Goal: Information Seeking & Learning: Learn about a topic

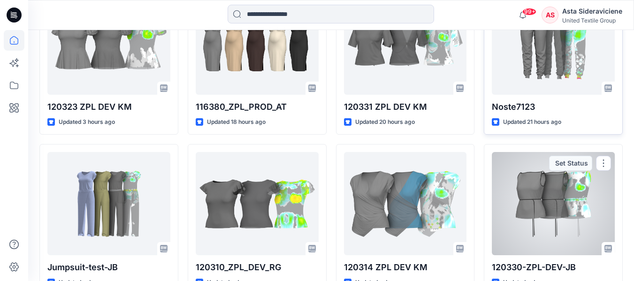
scroll to position [282, 0]
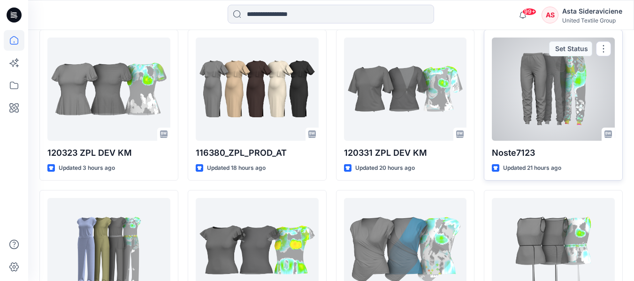
click at [561, 99] on div at bounding box center [553, 89] width 123 height 103
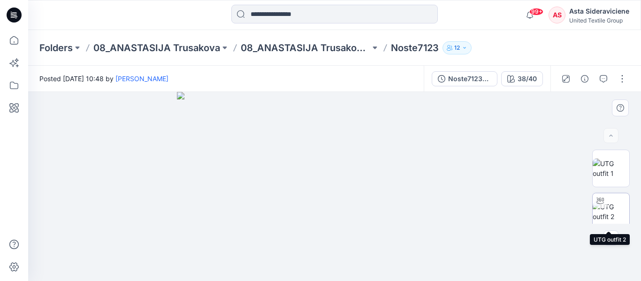
click at [611, 215] on img at bounding box center [611, 212] width 37 height 20
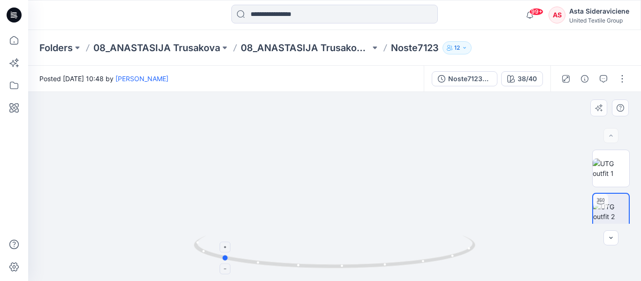
drag, startPoint x: 335, startPoint y: 269, endPoint x: 289, endPoint y: 240, distance: 54.4
click at [224, 253] on icon at bounding box center [336, 253] width 284 height 35
drag, startPoint x: 231, startPoint y: 261, endPoint x: 368, endPoint y: 247, distance: 137.3
click at [368, 247] on icon at bounding box center [336, 253] width 284 height 35
drag, startPoint x: 14, startPoint y: 46, endPoint x: 24, endPoint y: 44, distance: 10.5
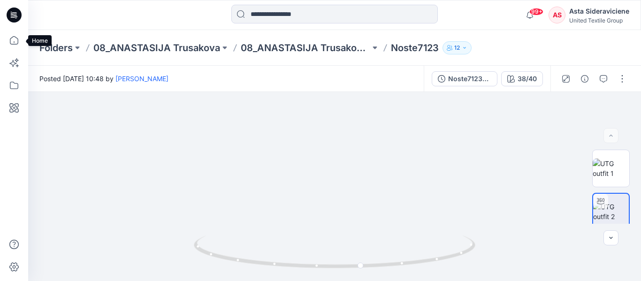
click at [14, 46] on icon at bounding box center [14, 40] width 21 height 21
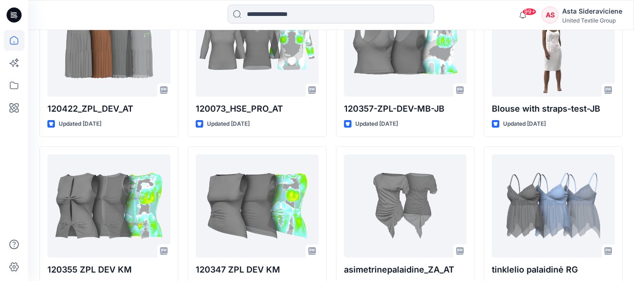
scroll to position [3725, 0]
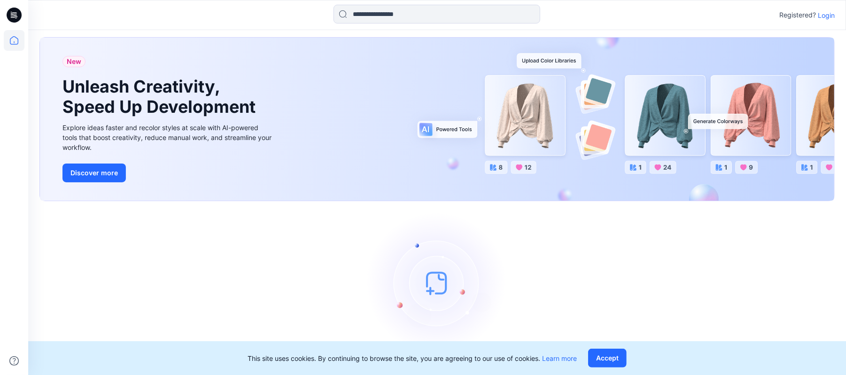
scroll to position [29, 0]
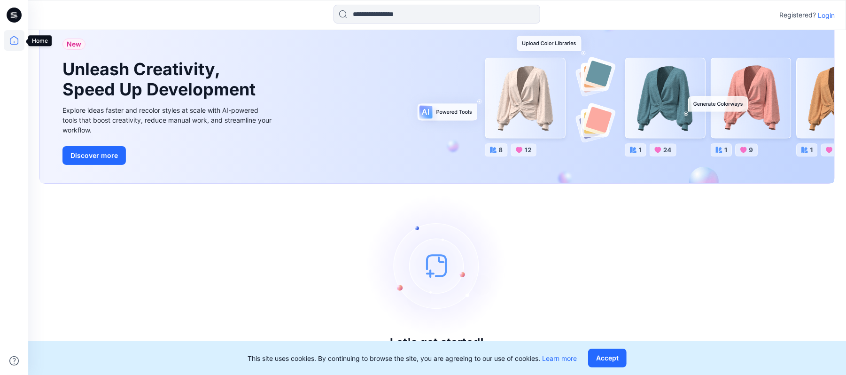
click at [12, 38] on icon at bounding box center [14, 40] width 8 height 8
click at [829, 18] on p "Login" at bounding box center [825, 15] width 17 height 10
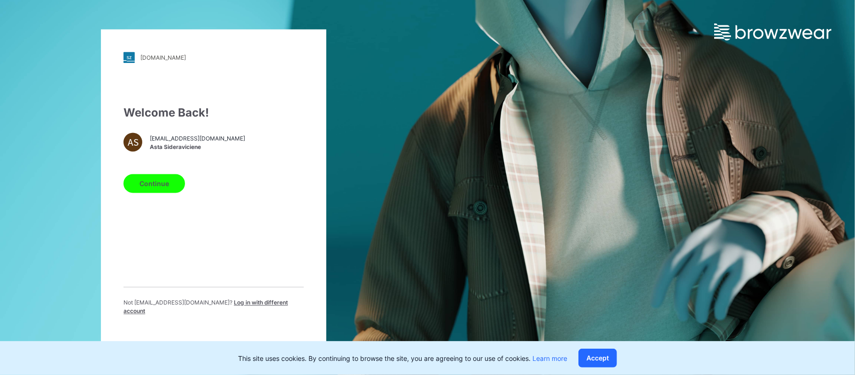
click at [152, 191] on button "Continue" at bounding box center [154, 183] width 62 height 19
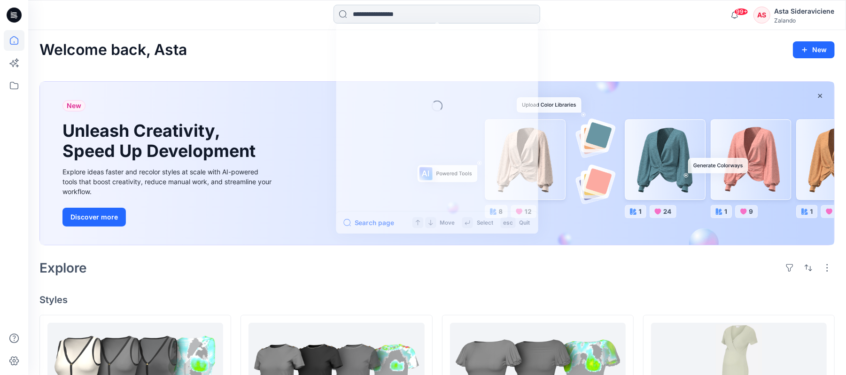
click at [393, 17] on input at bounding box center [436, 14] width 207 height 19
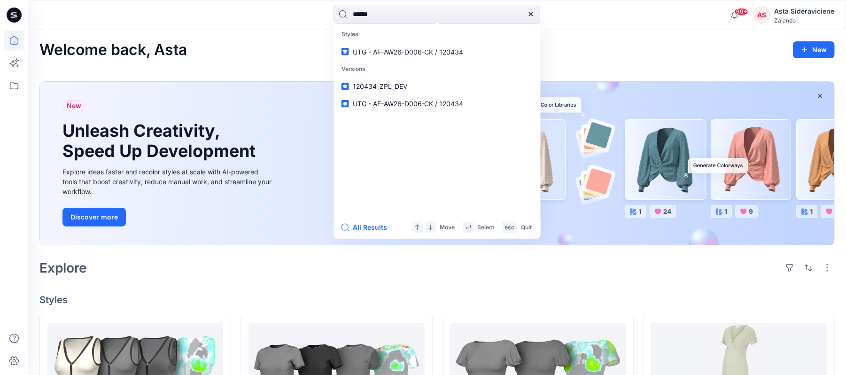
type input "******"
click at [373, 51] on span "UTG - AF-AW26-D007-CK /" at bounding box center [395, 51] width 85 height 8
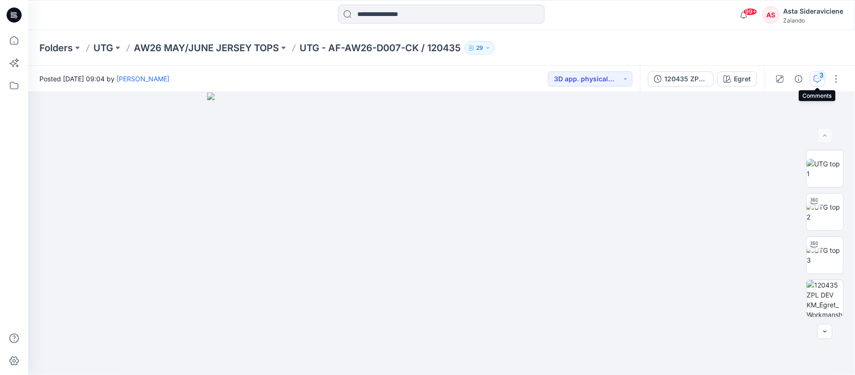
click at [815, 79] on icon "button" at bounding box center [818, 79] width 8 height 8
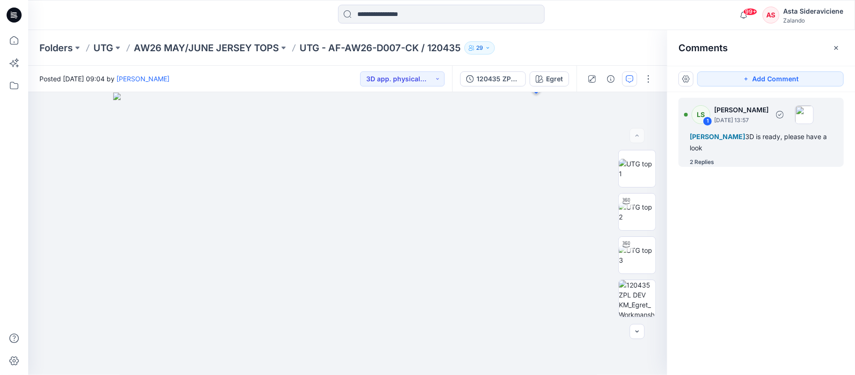
click at [709, 162] on div "2 Replies" at bounding box center [702, 161] width 24 height 9
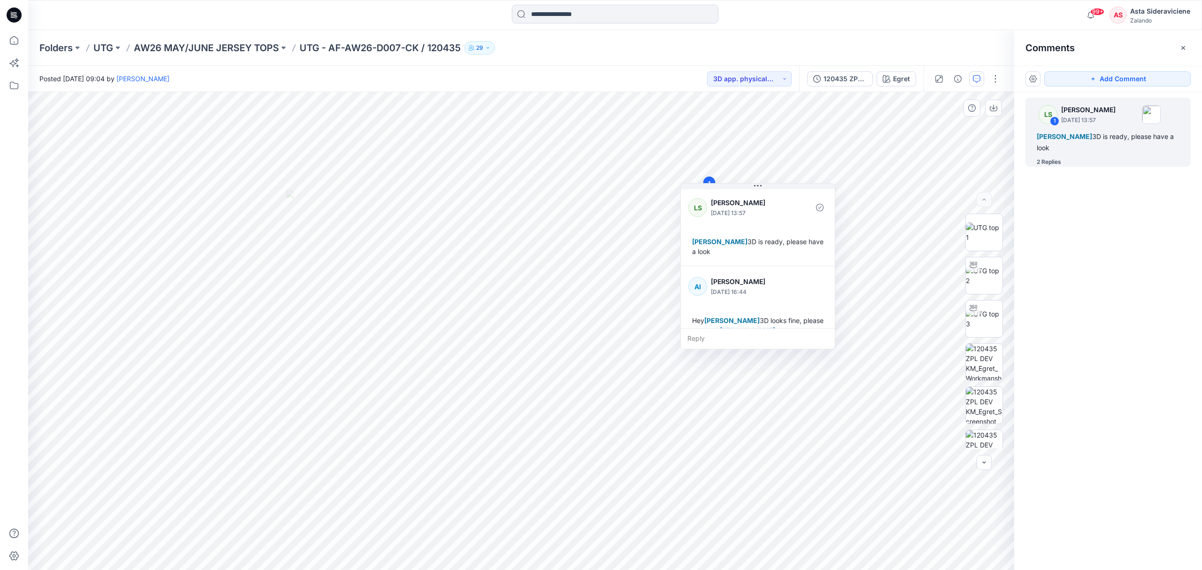
scroll to position [62, 0]
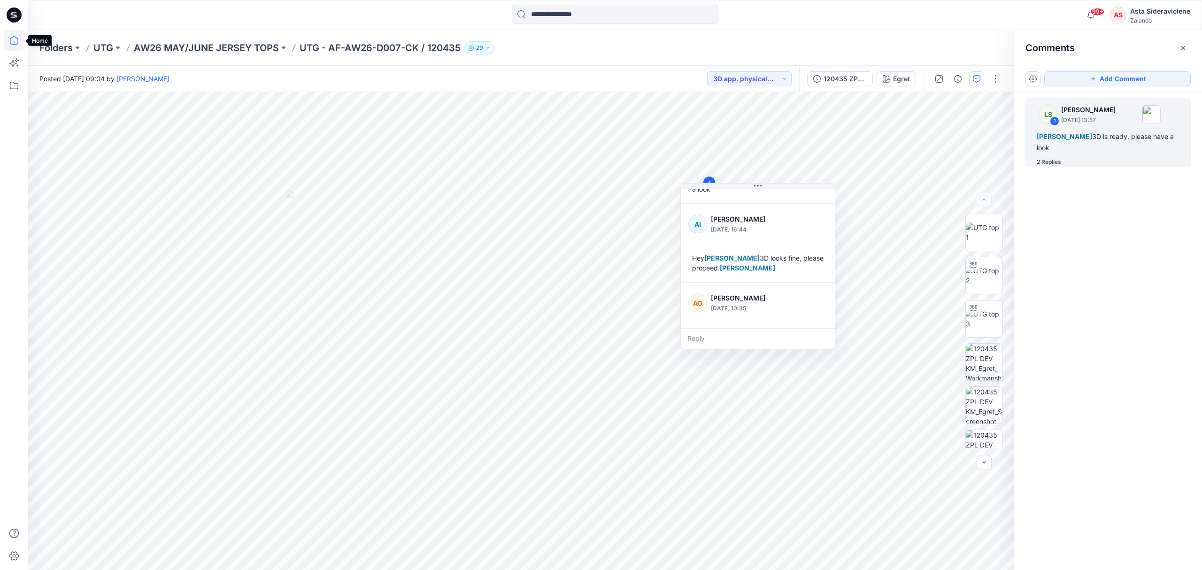
click at [8, 41] on icon at bounding box center [14, 40] width 21 height 21
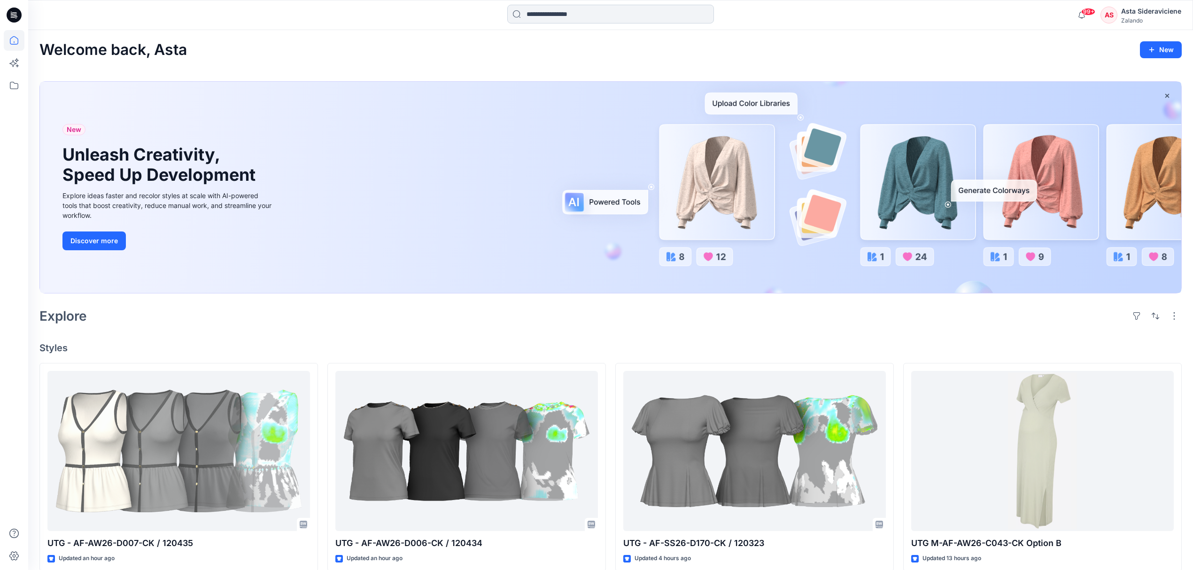
click at [582, 17] on input at bounding box center [610, 14] width 207 height 19
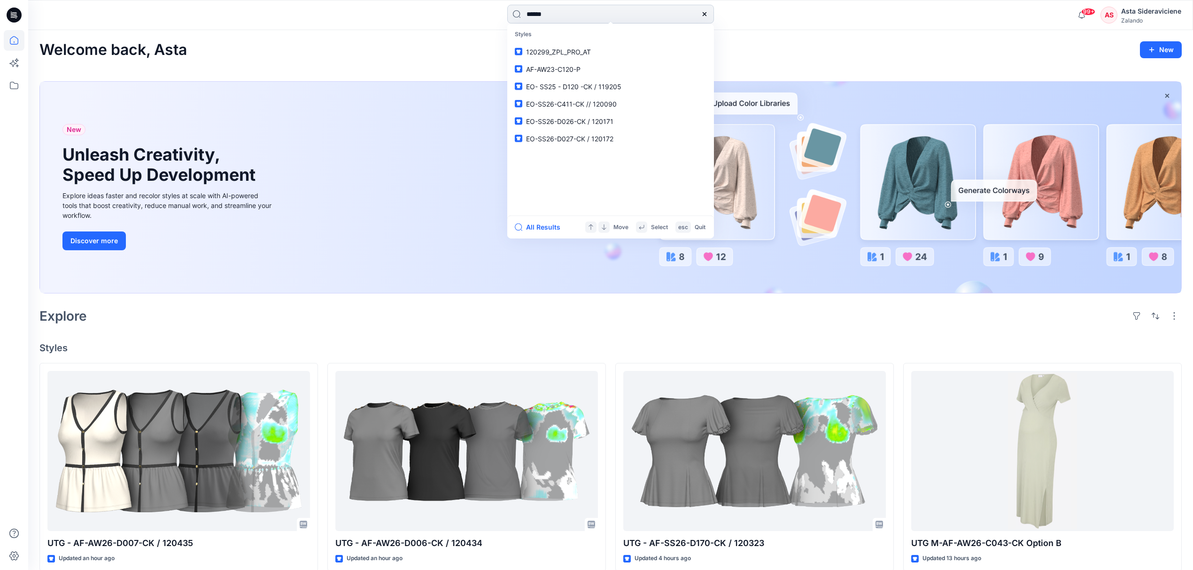
type input "******"
click at [551, 55] on span "UTG - AF-AW26-D006-CK /" at bounding box center [568, 51] width 85 height 8
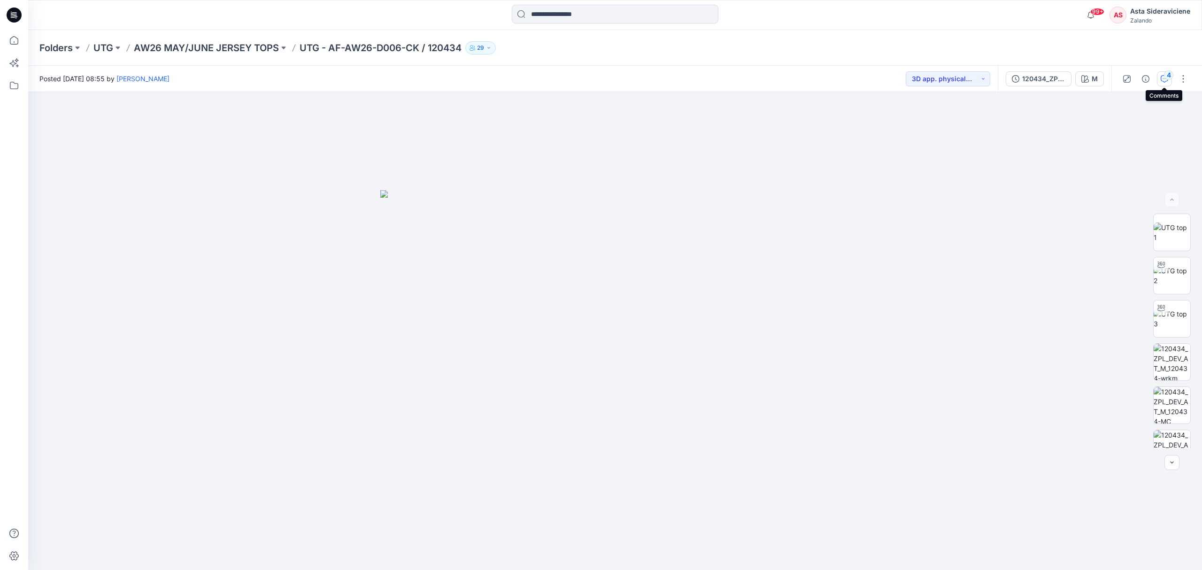
drag, startPoint x: 1169, startPoint y: 79, endPoint x: 1163, endPoint y: 84, distance: 7.4
click at [854, 79] on div "4" at bounding box center [1168, 74] width 9 height 9
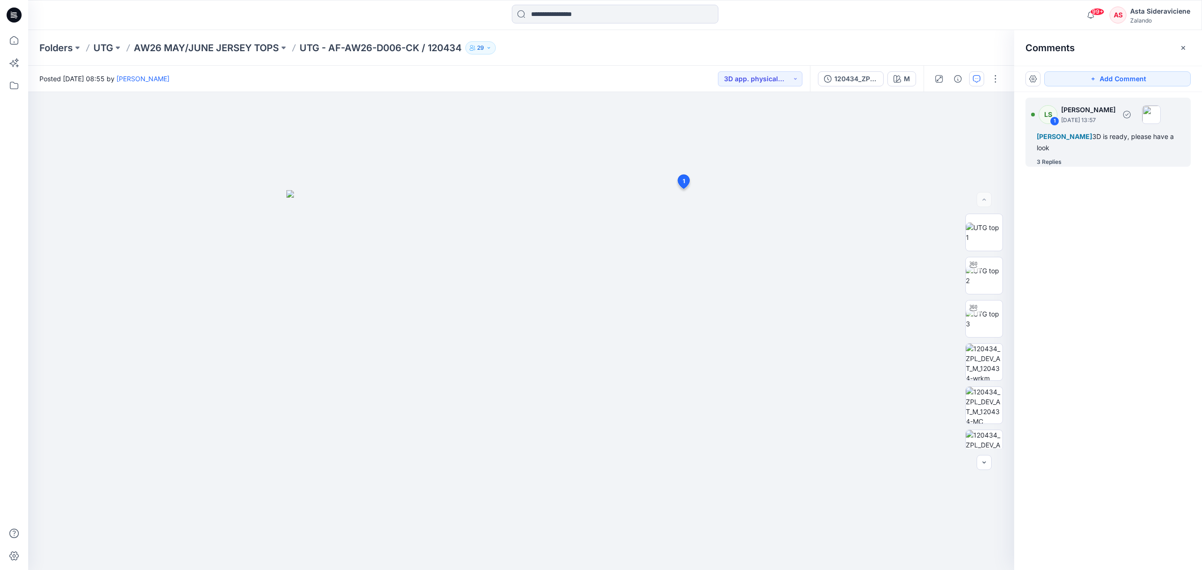
click at [854, 160] on div "3 Replies" at bounding box center [1049, 161] width 25 height 9
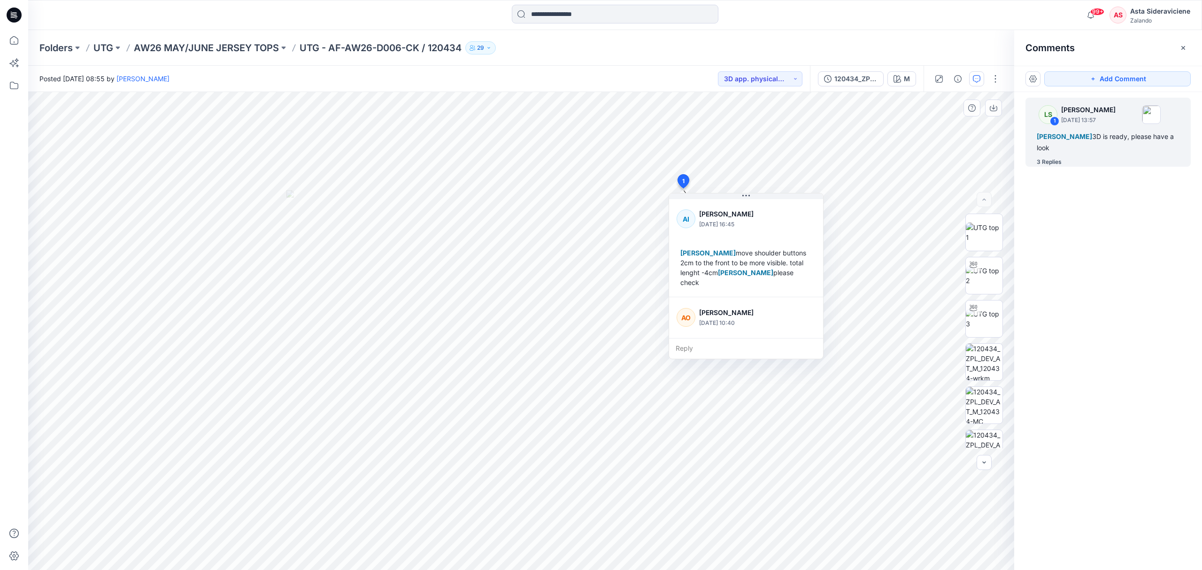
scroll to position [99, 0]
